Goal: Transaction & Acquisition: Obtain resource

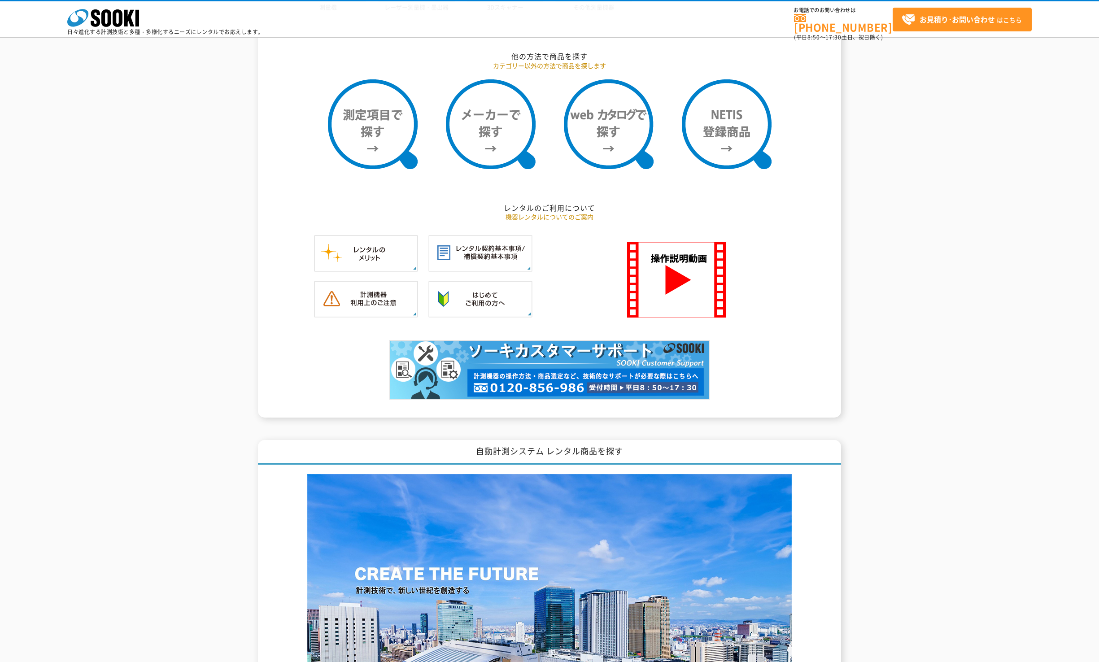
scroll to position [591, 0]
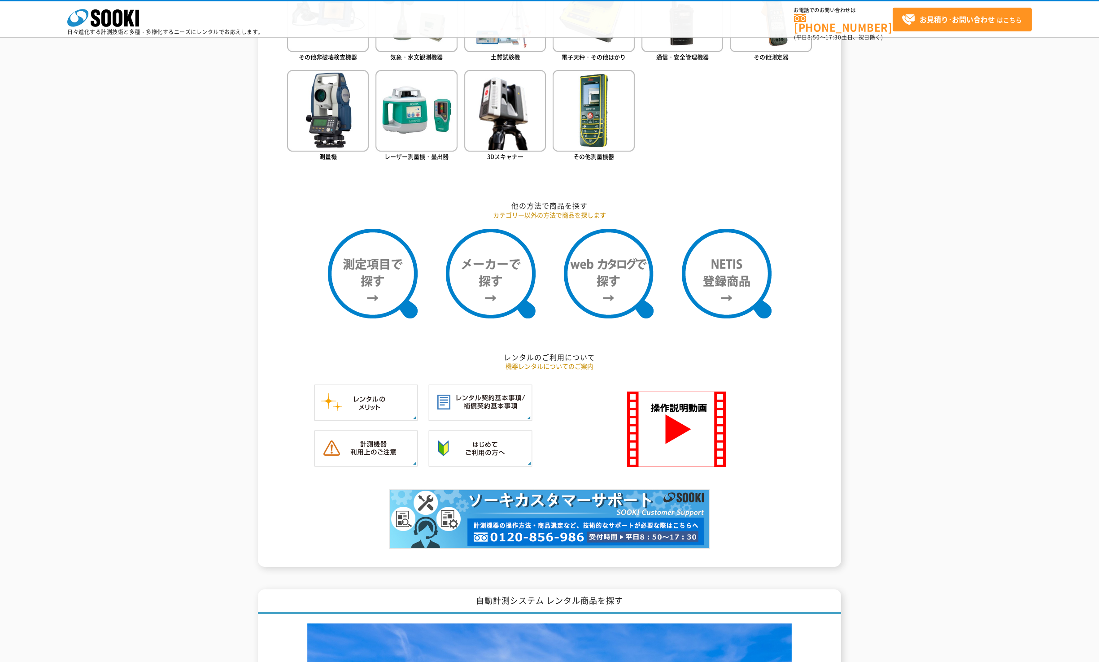
click at [148, 19] on div "株式会社 ソーキ spMenu 日々進化する計測技術と多種・多様化するニーズにレンタルでお応えします。" at bounding box center [165, 19] width 196 height 30
click at [125, 26] on polygon at bounding box center [129, 18] width 10 height 17
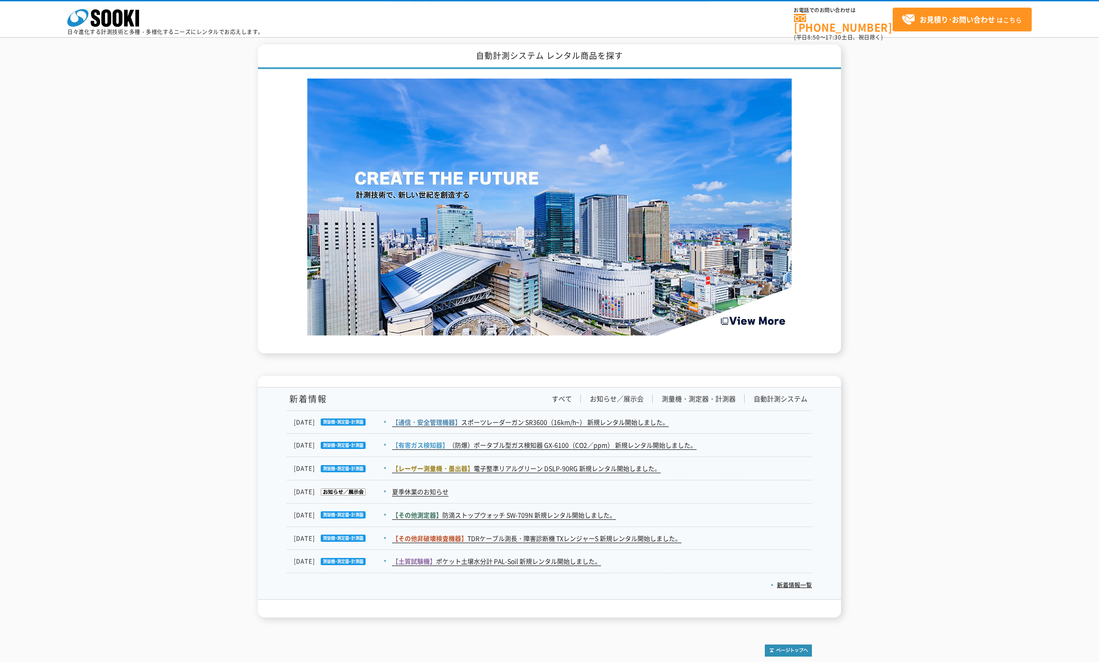
scroll to position [1219, 0]
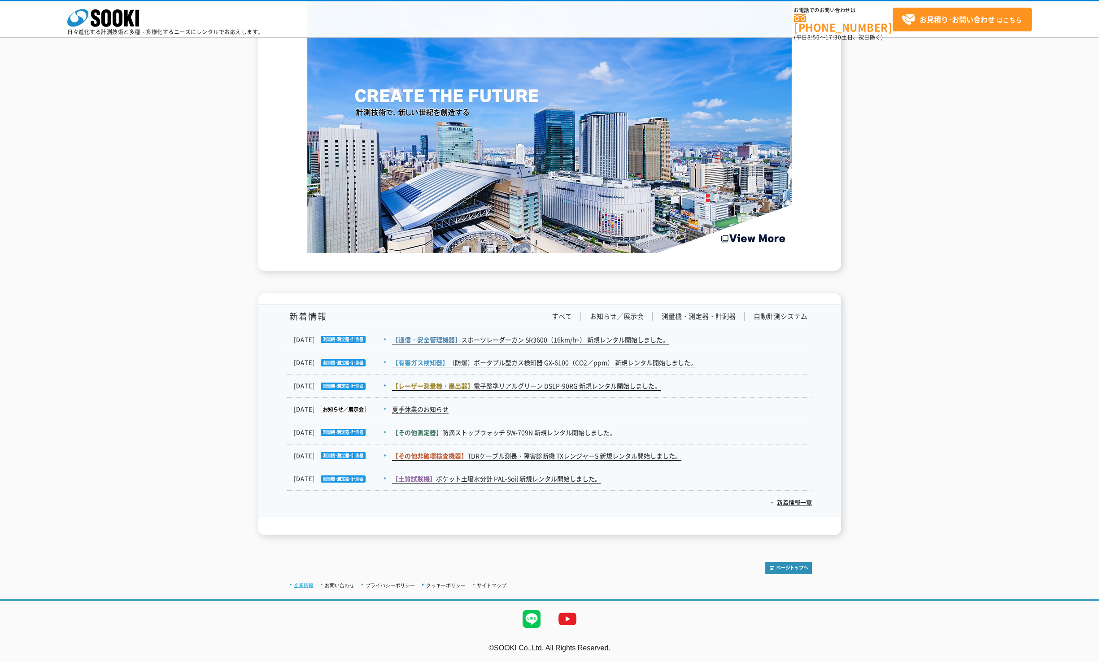
click at [307, 588] on link "企業情報" at bounding box center [304, 585] width 20 height 5
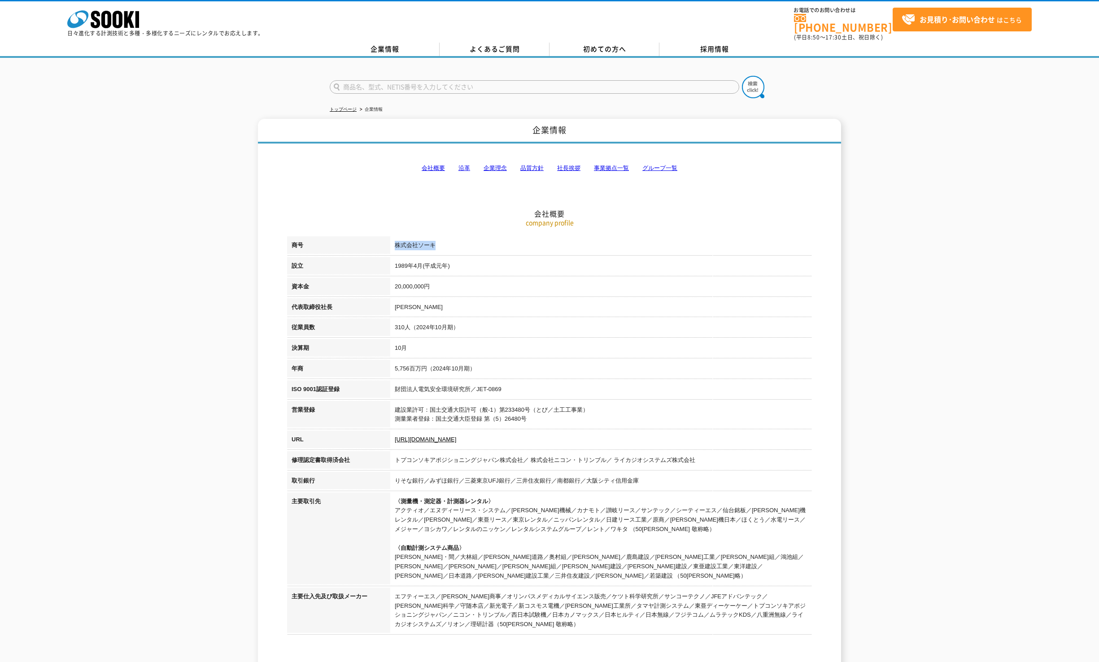
drag, startPoint x: 437, startPoint y: 239, endPoint x: 397, endPoint y: 240, distance: 40.4
click at [397, 240] on td "株式会社ソーキ" at bounding box center [601, 246] width 422 height 21
copy td "株式会社ソーキ"
click at [475, 339] on td "10月" at bounding box center [601, 349] width 422 height 21
drag, startPoint x: 499, startPoint y: 496, endPoint x: 397, endPoint y: 495, distance: 102.3
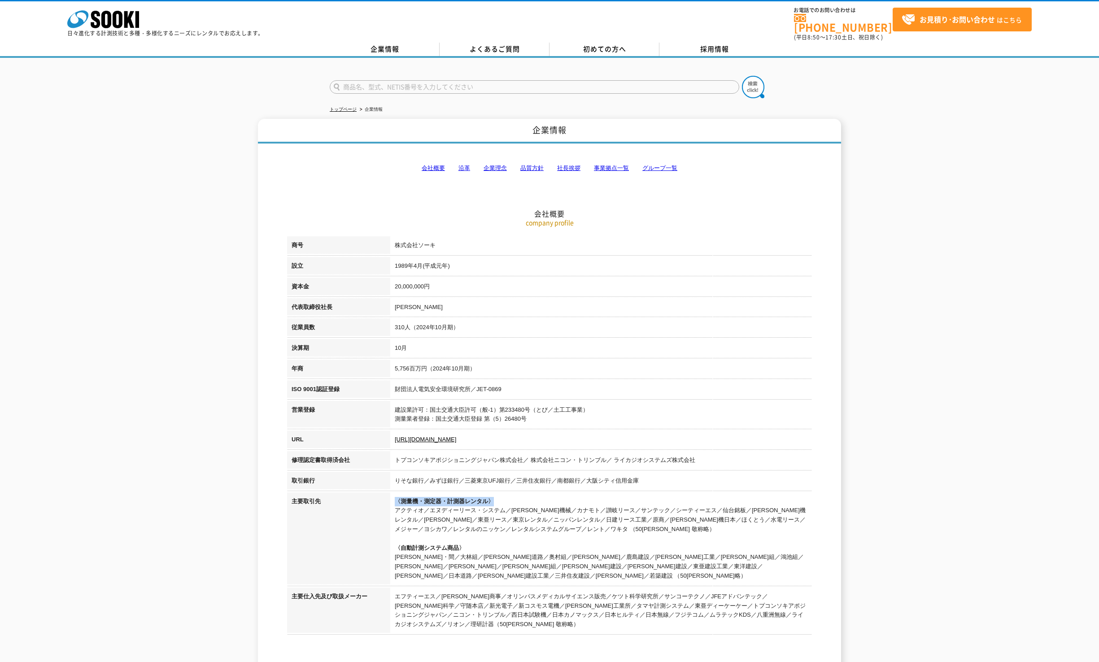
click at [397, 495] on td "〈測量機・測定器・計測器レンタル〉 アクティオ／エヌディーリース・システム／奥村機械／カナモト／讃岐リース／サンテック／シーティーエス／仙台銘板／太陽建機レン…" at bounding box center [601, 540] width 422 height 95
copy span "〈測量機・測定器・計測器レンタル〉"
drag, startPoint x: 1070, startPoint y: 107, endPoint x: 1082, endPoint y: 92, distance: 19.5
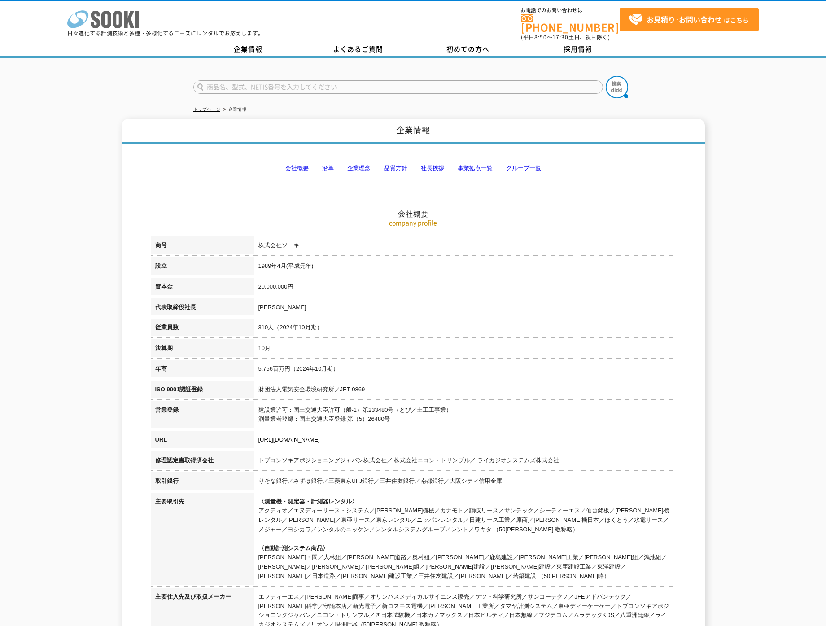
click at [124, 24] on polygon at bounding box center [129, 19] width 10 height 17
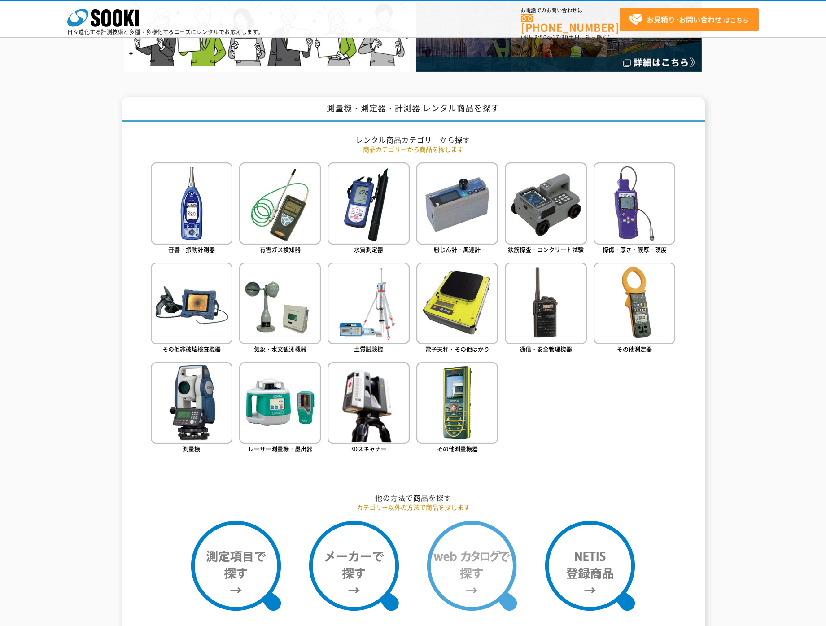
scroll to position [329, 0]
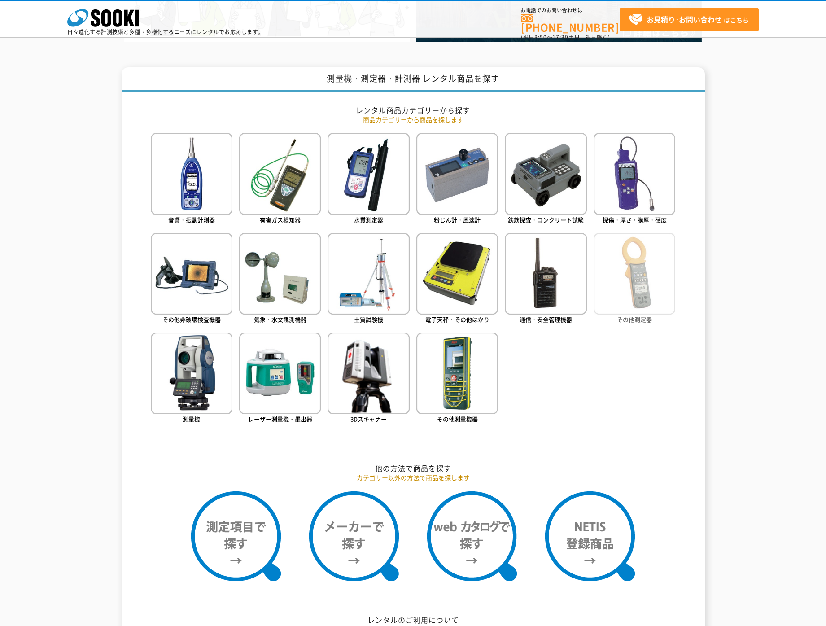
click at [655, 322] on link "その他測定器" at bounding box center [635, 279] width 82 height 93
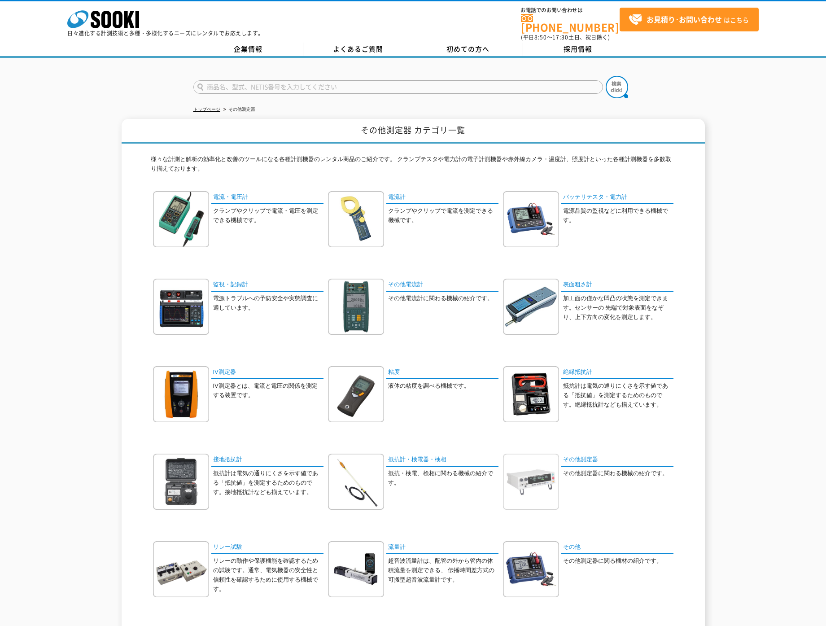
click at [531, 471] on img at bounding box center [531, 482] width 56 height 56
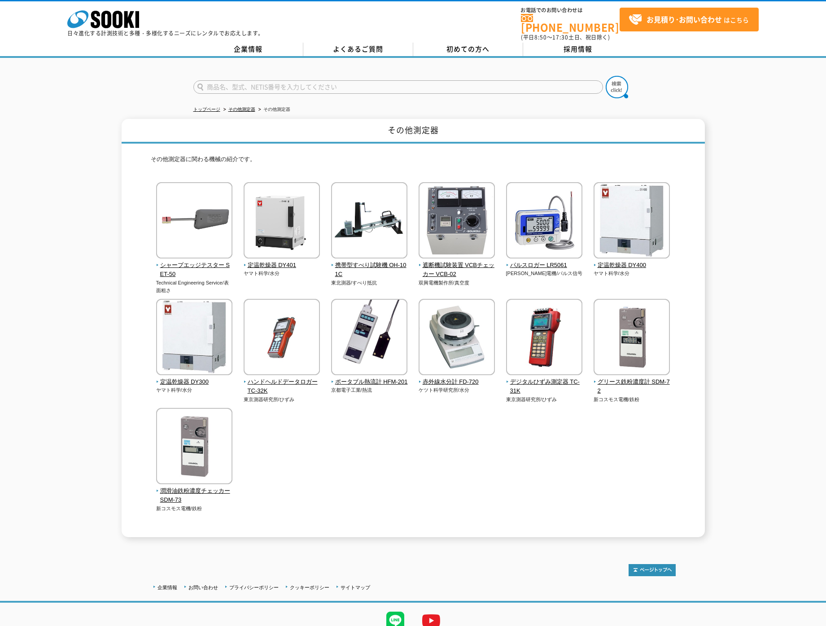
click at [483, 80] on input "text" at bounding box center [398, 86] width 410 height 13
type input "o"
type input "温度"
click at [606, 76] on button at bounding box center [617, 87] width 22 height 22
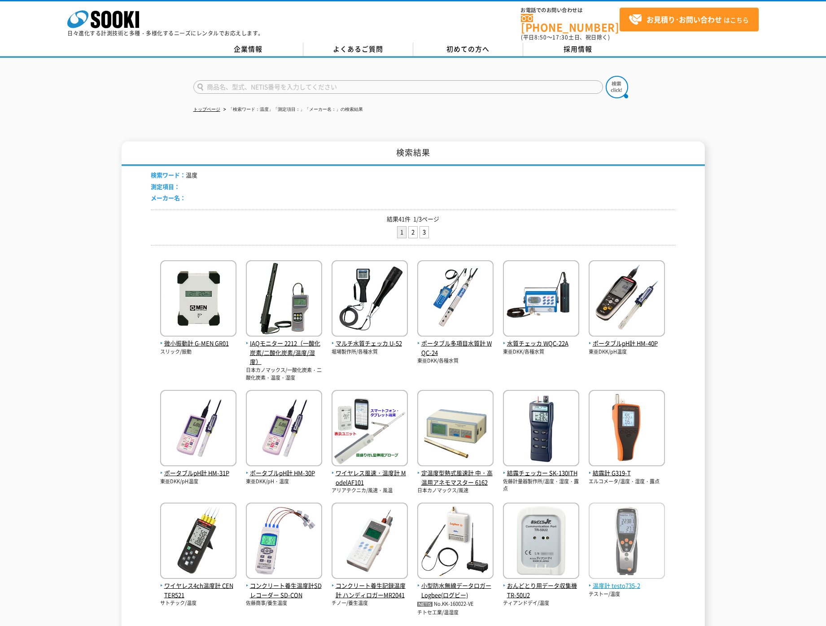
click at [624, 547] on img at bounding box center [627, 541] width 76 height 79
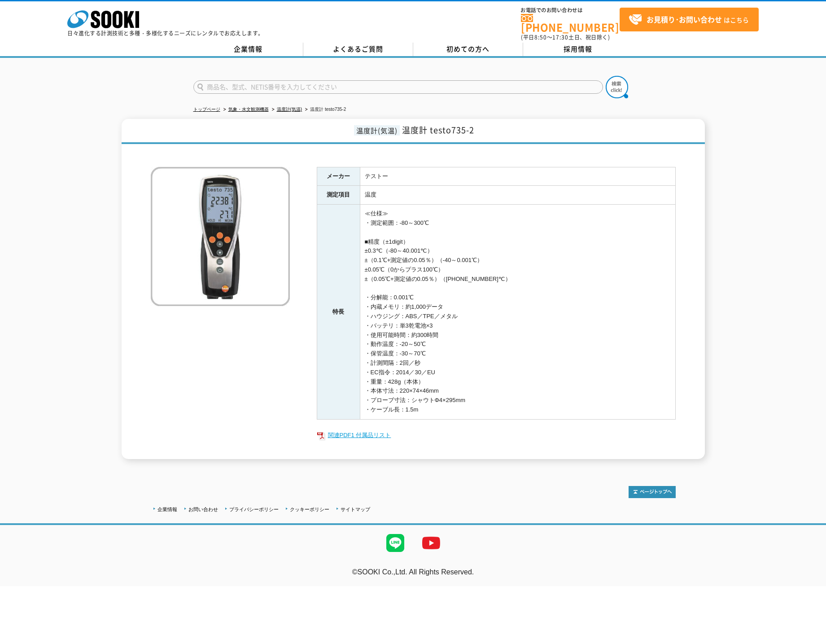
click at [384, 433] on link "関連PDF1 付属品リスト" at bounding box center [496, 435] width 359 height 12
click at [497, 388] on td "≪仕様≫ ・測定範囲：-80～300℃ ■精度（±1digit） ±0.3℃（-80～40.001℃） ±（0.1℃+測定値の0.05％）（-40～0.001…" at bounding box center [517, 312] width 315 height 215
click at [386, 125] on span "温度計(気温)" at bounding box center [377, 130] width 46 height 10
click at [467, 126] on span "温度計 testo735-2" at bounding box center [438, 130] width 72 height 12
click at [459, 126] on span "温度計 testo735-2" at bounding box center [438, 130] width 72 height 12
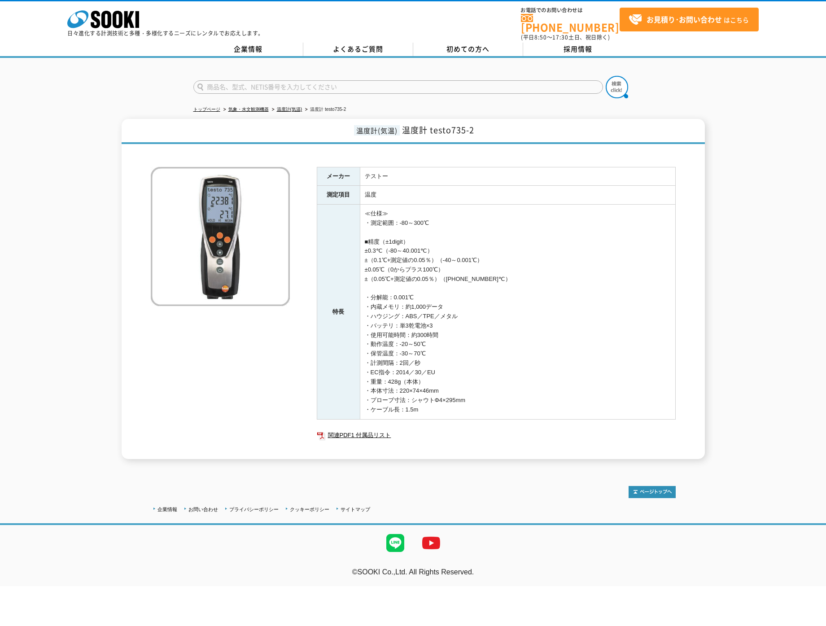
click at [247, 242] on img at bounding box center [220, 236] width 139 height 139
drag, startPoint x: 323, startPoint y: 249, endPoint x: 372, endPoint y: 377, distance: 137.9
click at [323, 249] on th "特長" at bounding box center [338, 312] width 43 height 215
drag, startPoint x: 428, startPoint y: 399, endPoint x: 492, endPoint y: 415, distance: 65.9
click at [429, 399] on td "≪仕様≫ ・測定範囲：-80～300℃ ■精度（±1digit） ±0.3℃（-80～40.001℃） ±（0.1℃+測定値の0.05％）（-40～0.001…" at bounding box center [517, 312] width 315 height 215
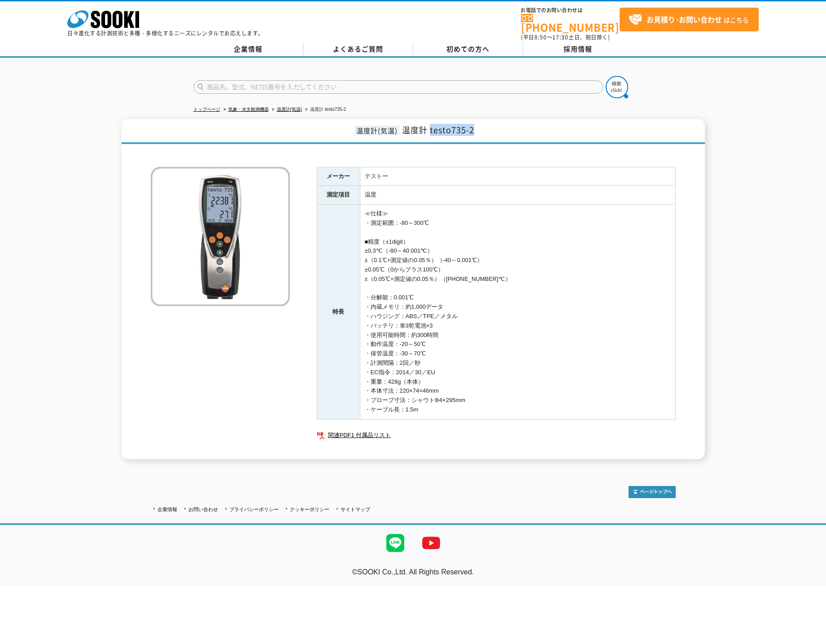
drag, startPoint x: 476, startPoint y: 125, endPoint x: 429, endPoint y: 128, distance: 47.2
click at [429, 128] on h1 "温度計(気温) 温度計 testo735-2" at bounding box center [413, 131] width 583 height 25
copy span "testo735-2"
click at [282, 82] on input "text" at bounding box center [398, 86] width 410 height 13
paste input "testo735-2"
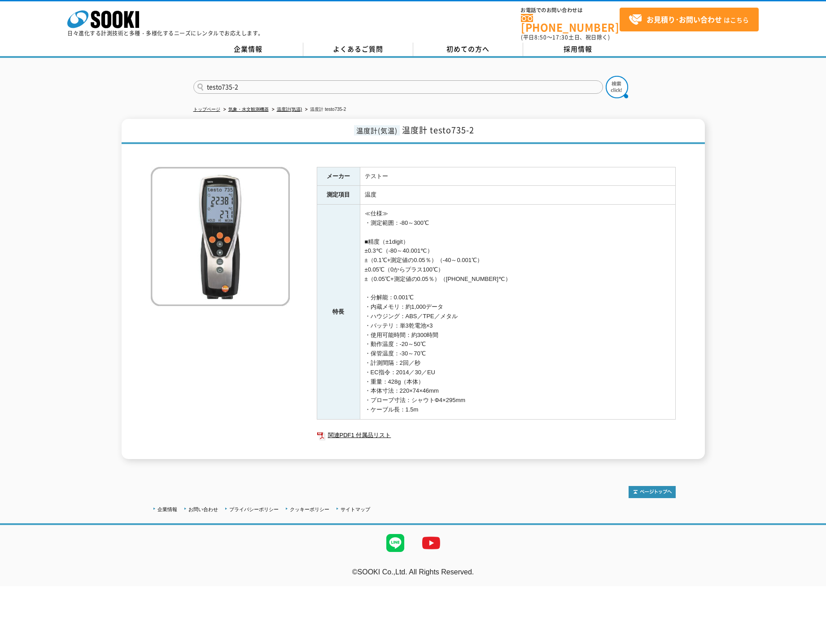
type input "testo735-2"
click at [606, 76] on button at bounding box center [617, 87] width 22 height 22
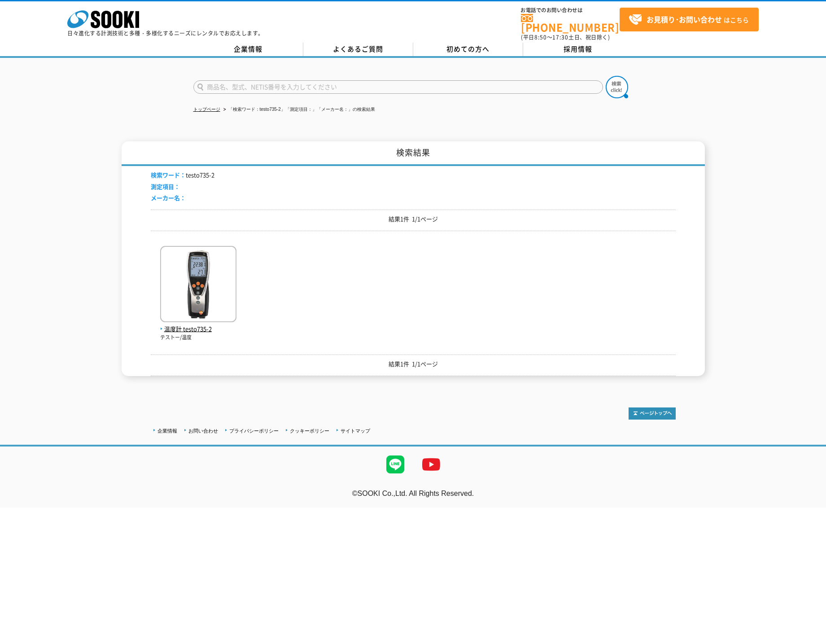
drag, startPoint x: 296, startPoint y: 220, endPoint x: 242, endPoint y: 267, distance: 71.8
click at [296, 220] on div "結果1件 1/1ページ" at bounding box center [413, 220] width 525 height 22
click at [202, 295] on img at bounding box center [198, 285] width 76 height 79
click at [197, 324] on span "温度計 testo735-2" at bounding box center [198, 328] width 76 height 9
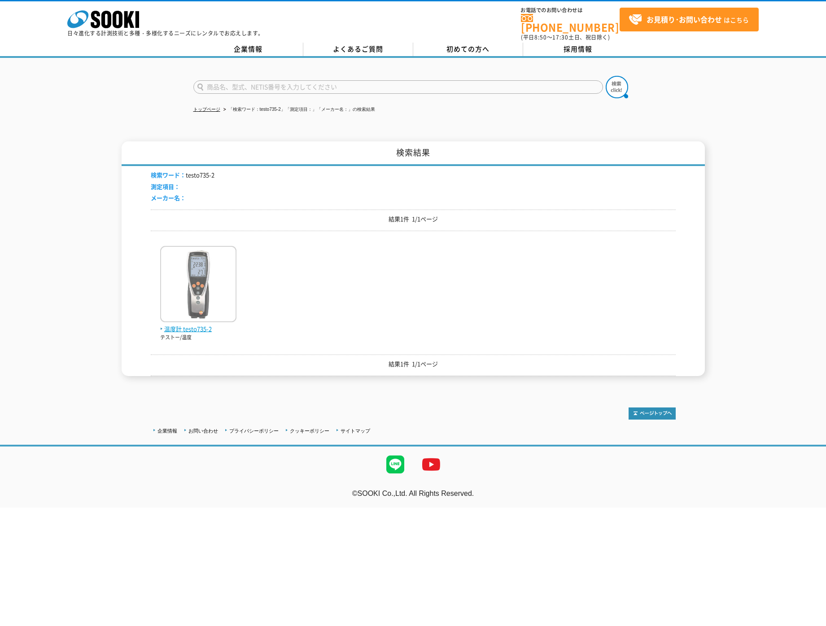
click at [197, 325] on span "温度計 testo735-2" at bounding box center [198, 328] width 76 height 9
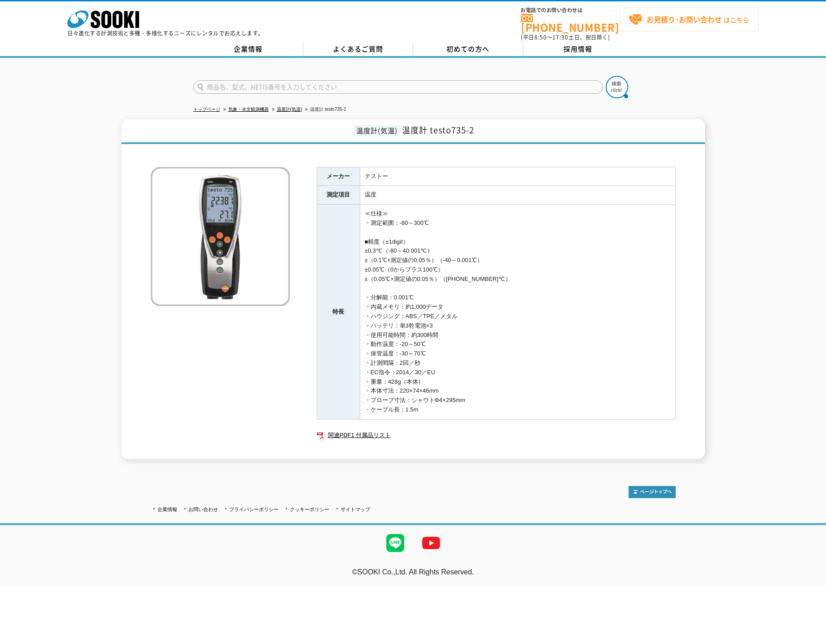
click at [650, 17] on strong "お見積り･お問い合わせ" at bounding box center [683, 19] width 75 height 11
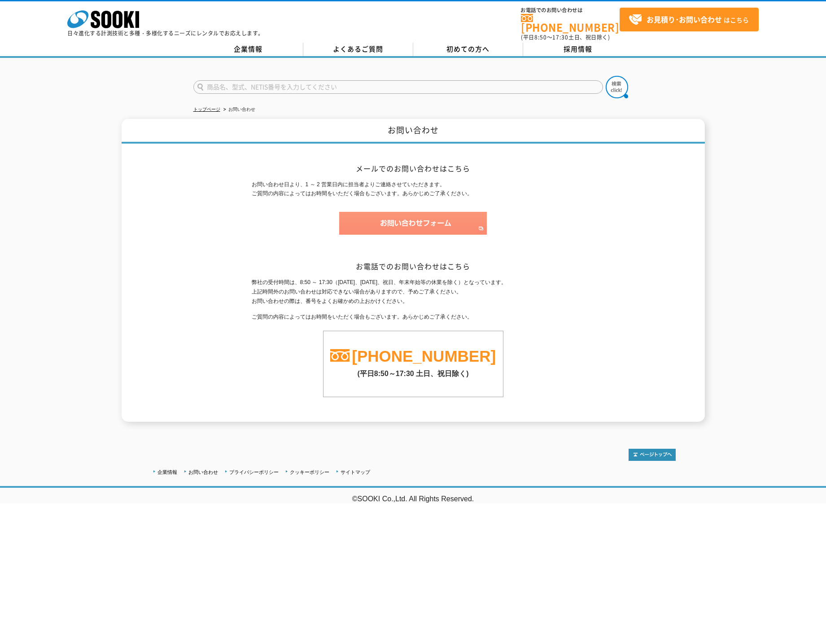
click at [397, 224] on img at bounding box center [413, 223] width 148 height 23
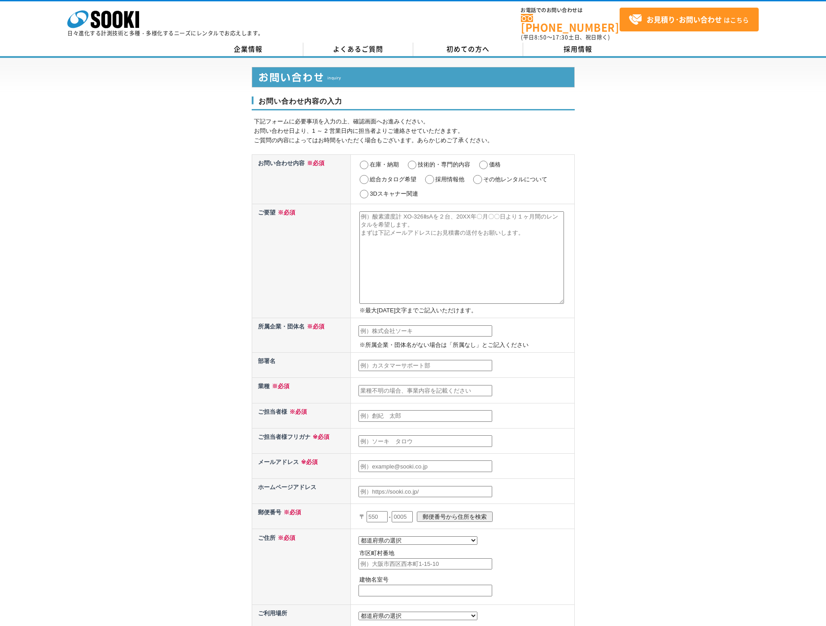
click at [367, 161] on input "在庫・納期" at bounding box center [363, 165] width 11 height 9
radio input "true"
click at [484, 161] on input "価格" at bounding box center [483, 165] width 11 height 9
radio input "true"
click at [365, 161] on input "在庫・納期" at bounding box center [363, 165] width 11 height 9
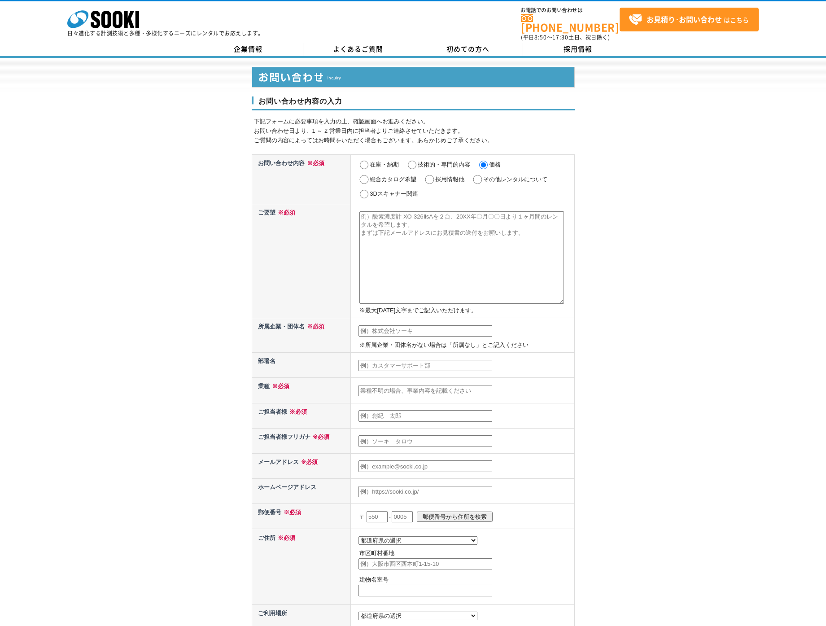
radio input "true"
click at [393, 226] on textarea at bounding box center [461, 257] width 205 height 92
